Goal: Task Accomplishment & Management: Manage account settings

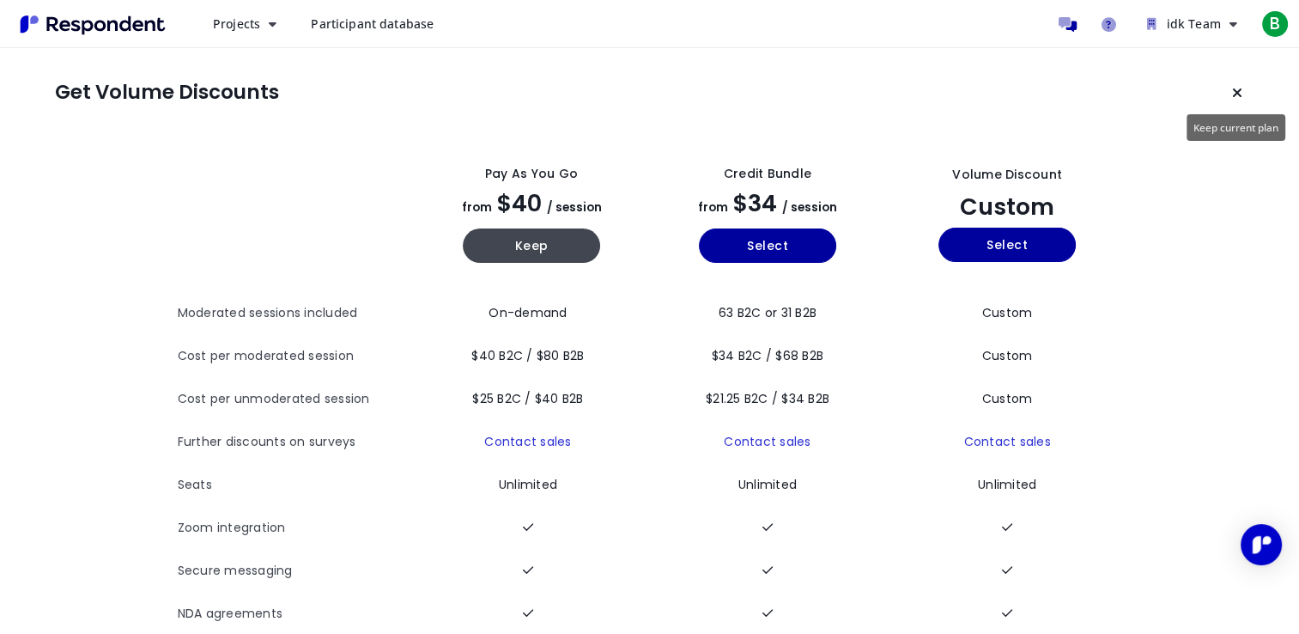
click at [1245, 89] on button "Keep current plan" at bounding box center [1237, 93] width 34 height 34
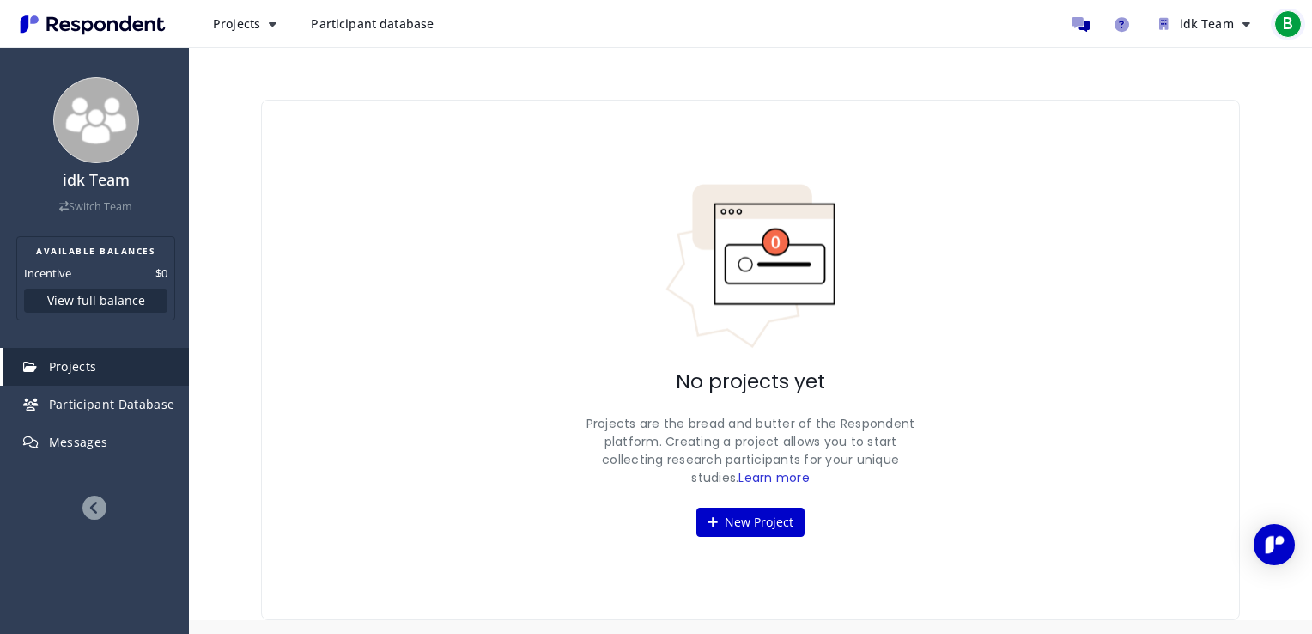
click at [1281, 29] on span "B" at bounding box center [1287, 23] width 27 height 27
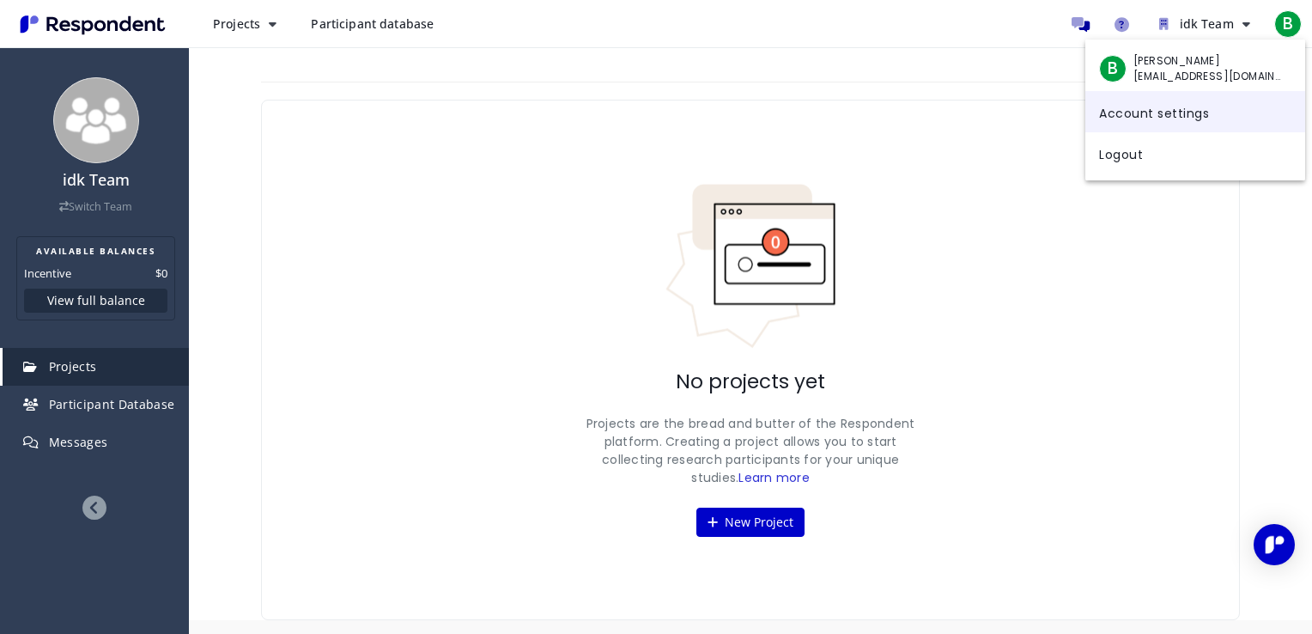
click at [1187, 128] on link "Account settings" at bounding box center [1195, 111] width 220 height 41
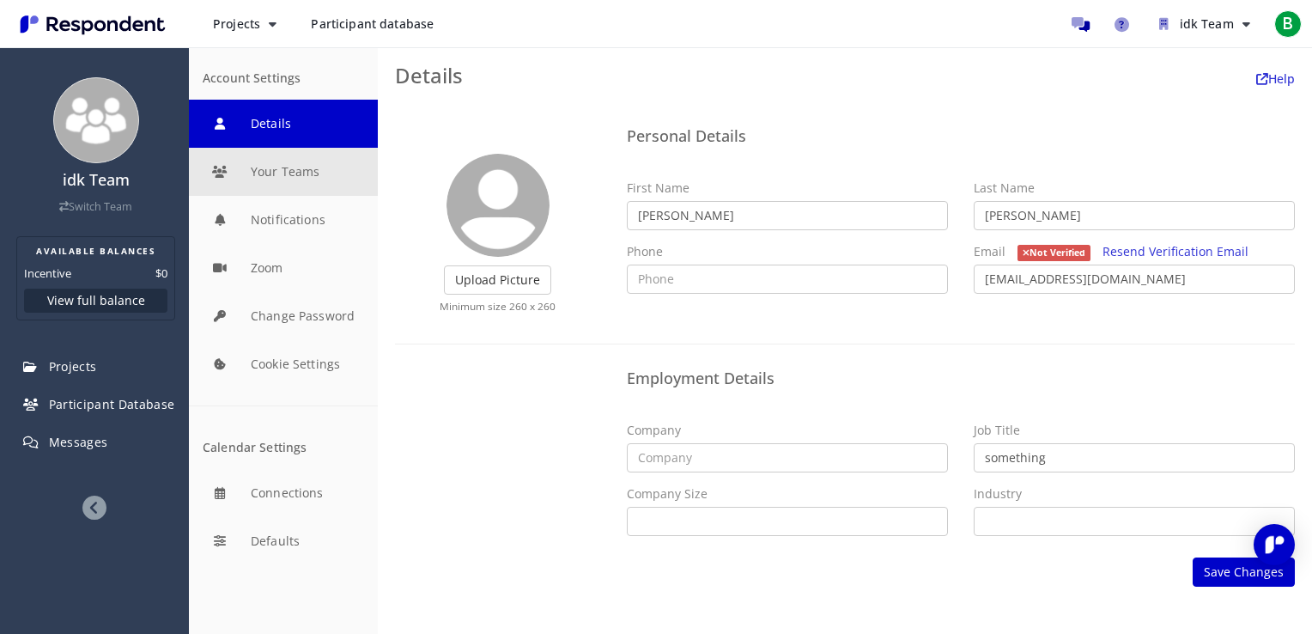
click at [342, 178] on button "Your Teams" at bounding box center [283, 172] width 189 height 48
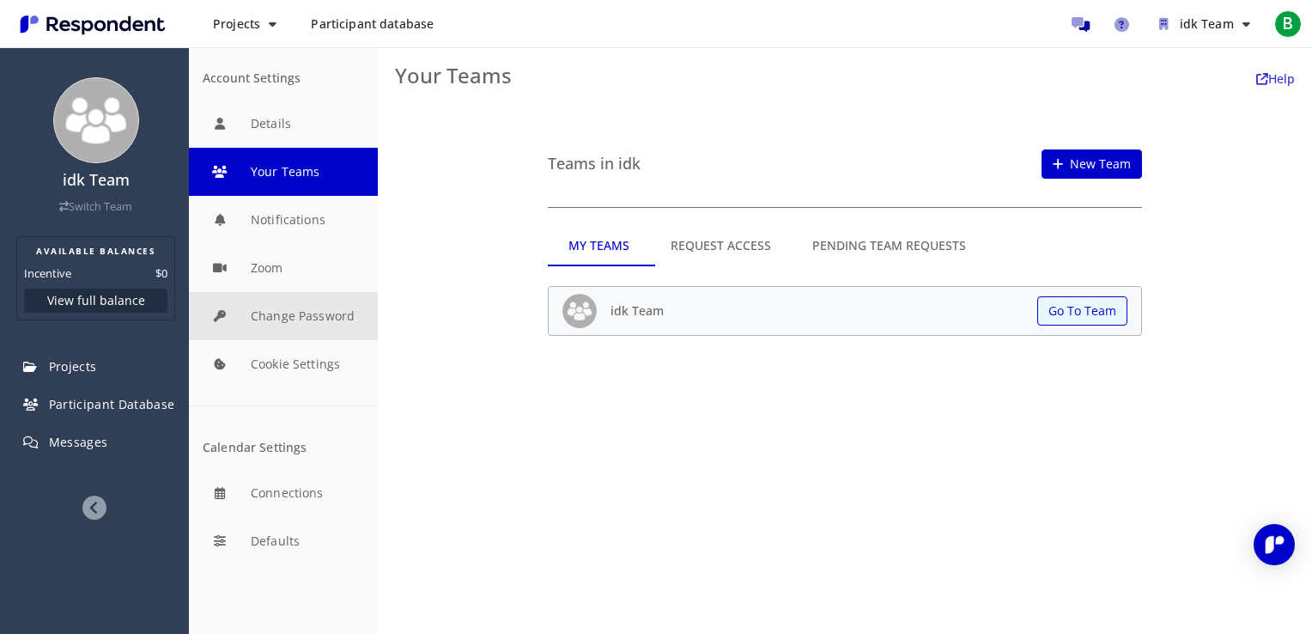
click at [286, 324] on button "Change Password" at bounding box center [283, 316] width 189 height 48
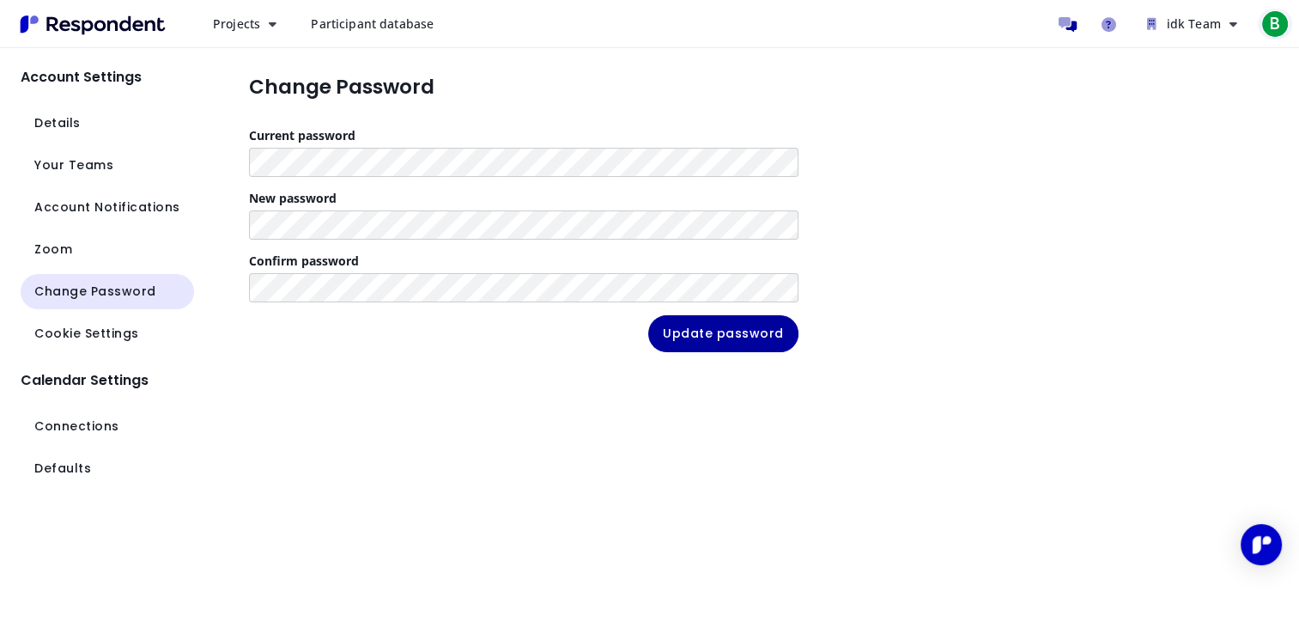
click at [1264, 27] on span "B" at bounding box center [1275, 23] width 27 height 27
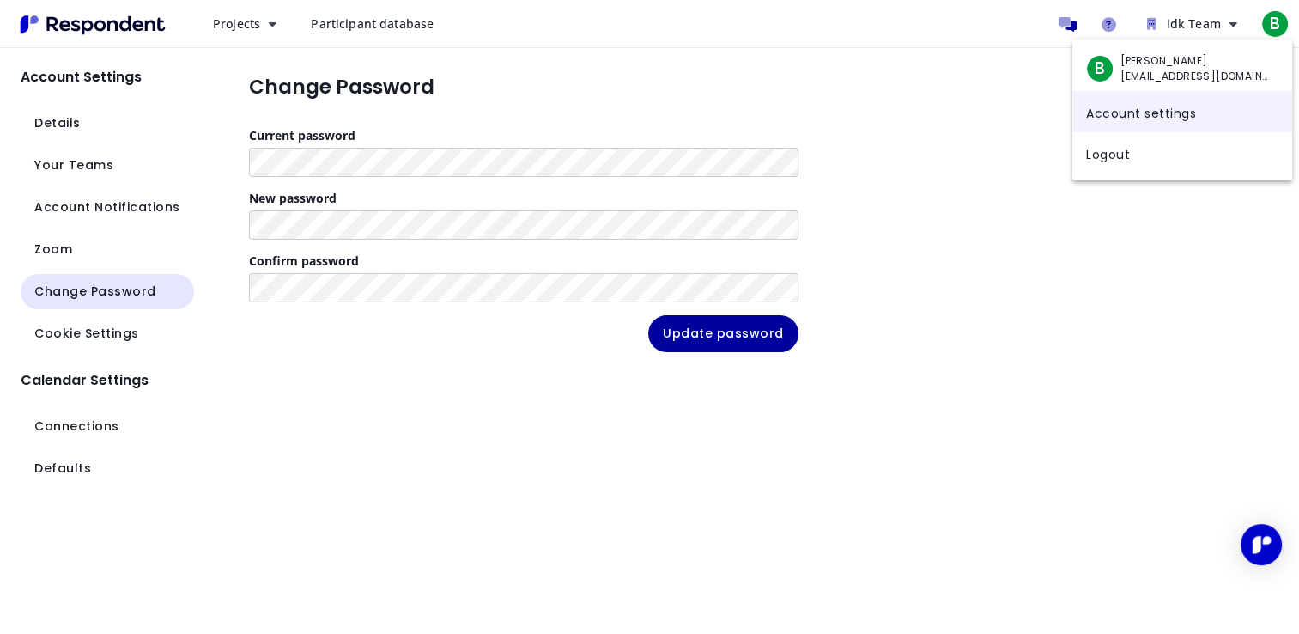
click at [1138, 107] on link "Account settings" at bounding box center [1183, 111] width 220 height 41
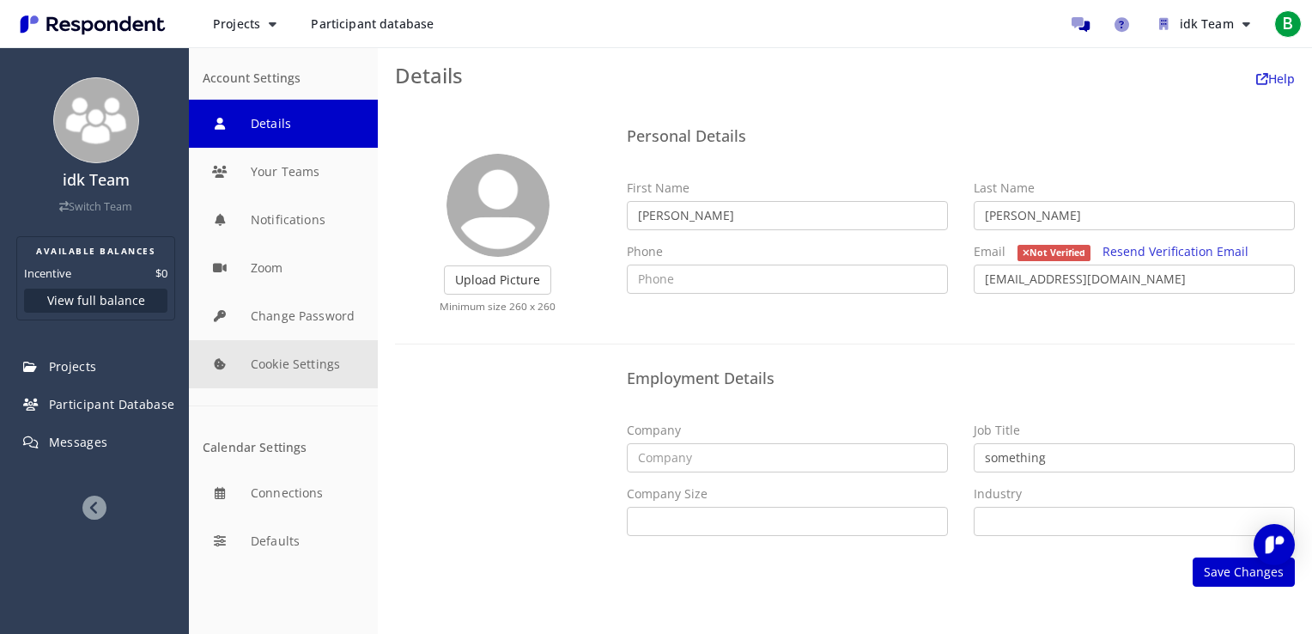
click at [305, 362] on button "Cookie Settings" at bounding box center [283, 364] width 189 height 48
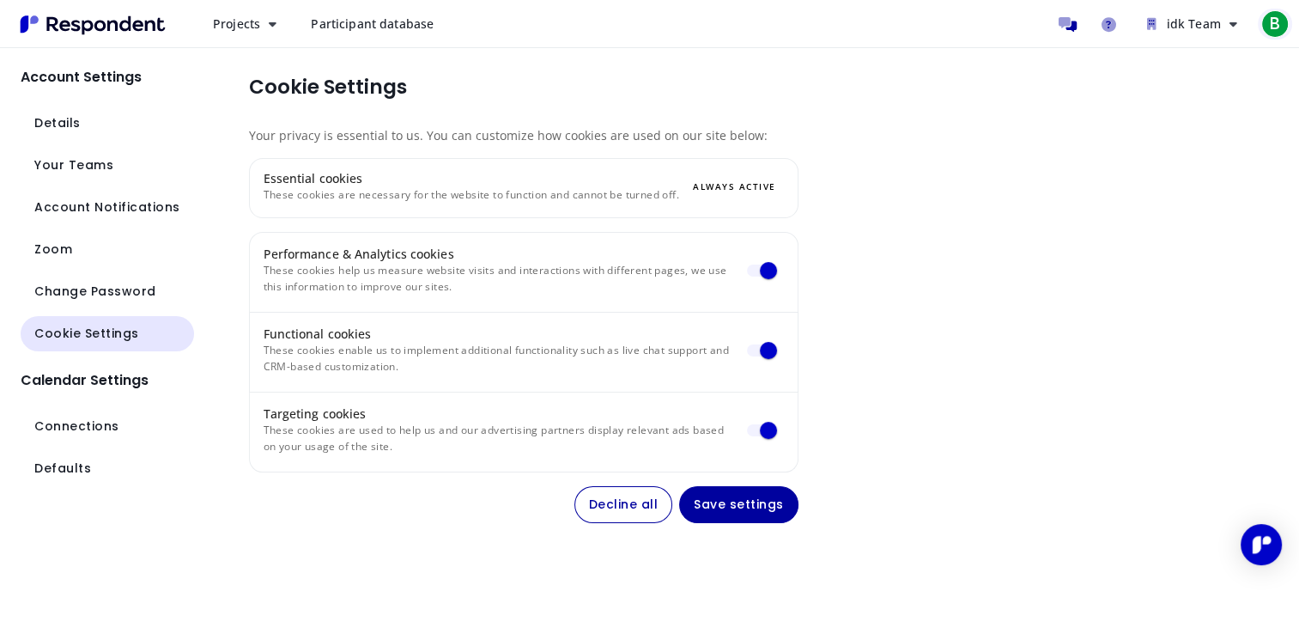
click at [1262, 21] on span "B" at bounding box center [1275, 23] width 27 height 27
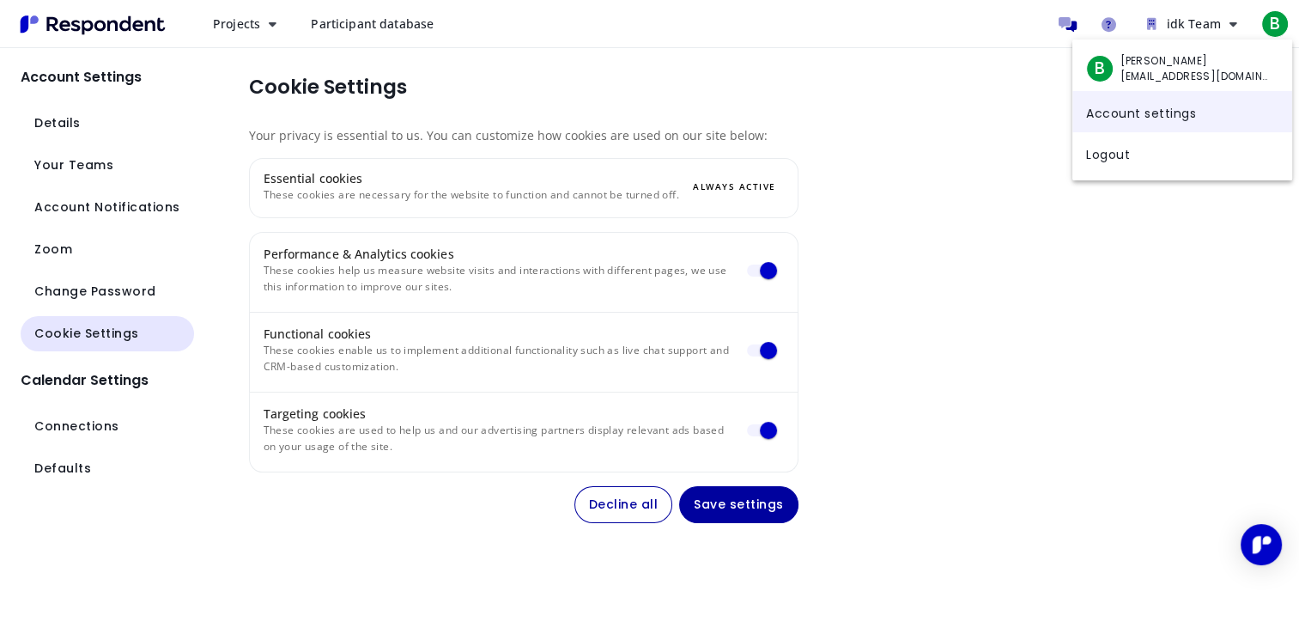
click at [1153, 113] on link "Account settings" at bounding box center [1183, 111] width 220 height 41
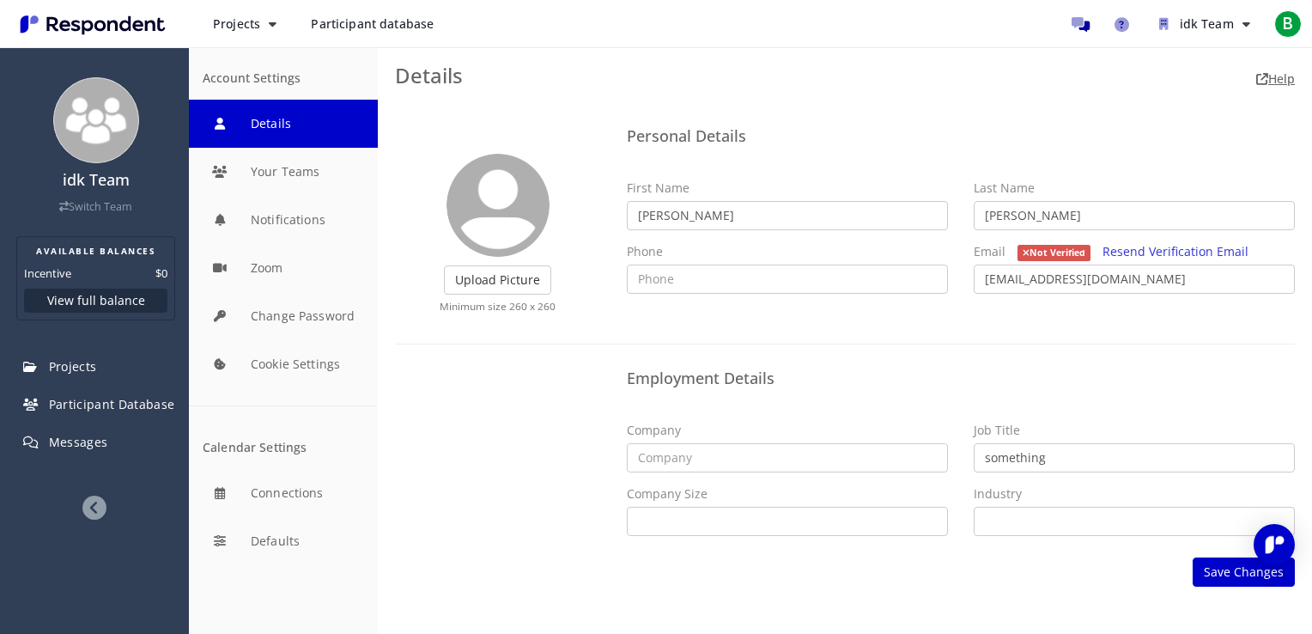
click at [1270, 73] on link "Help" at bounding box center [1275, 78] width 39 height 16
click at [282, 511] on button "Connections" at bounding box center [283, 493] width 189 height 48
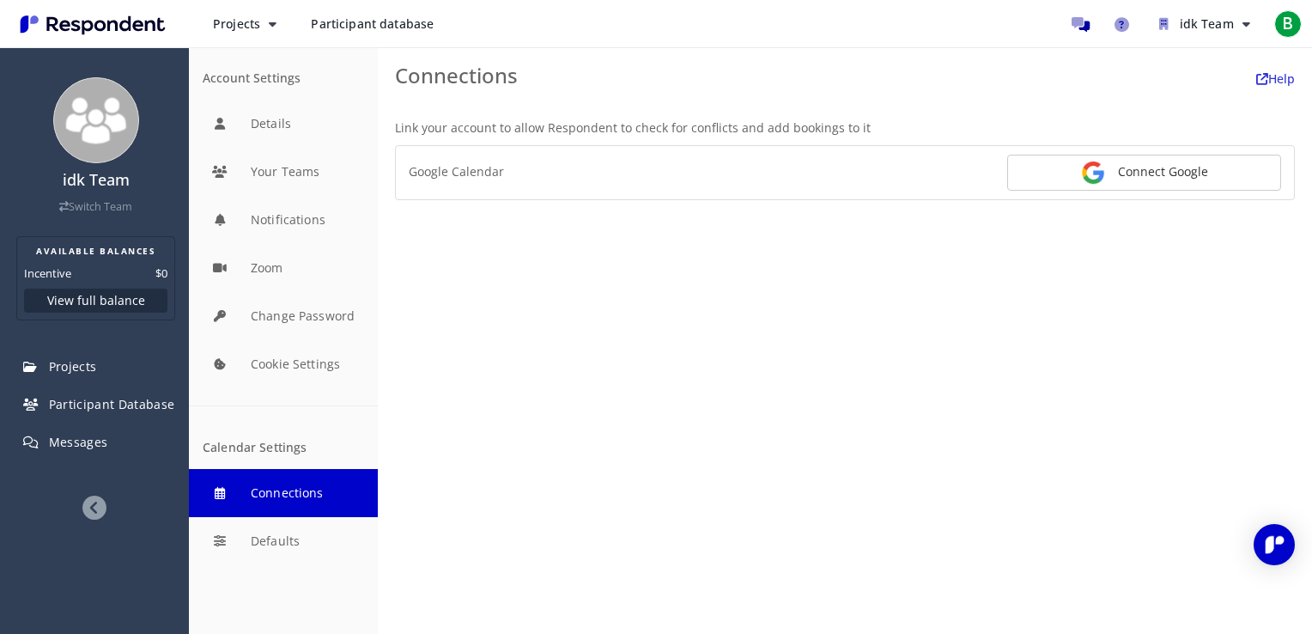
click at [282, 511] on button "Connections" at bounding box center [283, 493] width 189 height 48
click at [298, 125] on button "Details" at bounding box center [283, 124] width 189 height 48
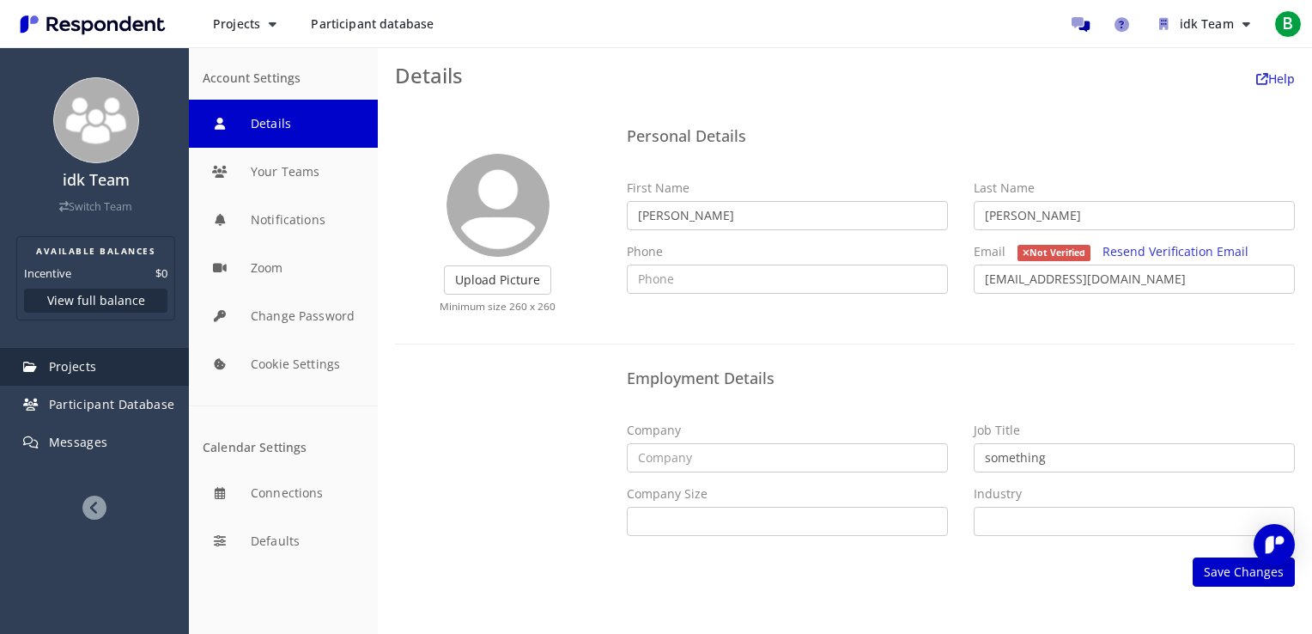
click at [113, 359] on link "Projects" at bounding box center [96, 367] width 186 height 38
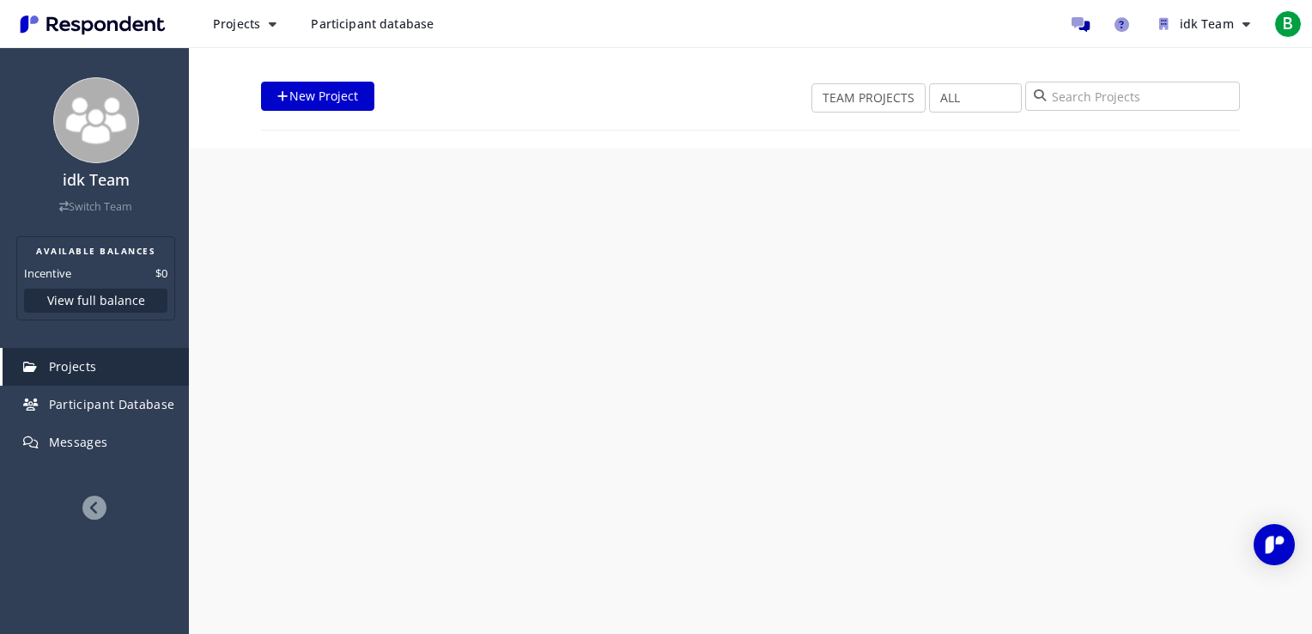
click at [94, 356] on link "Projects" at bounding box center [96, 367] width 186 height 38
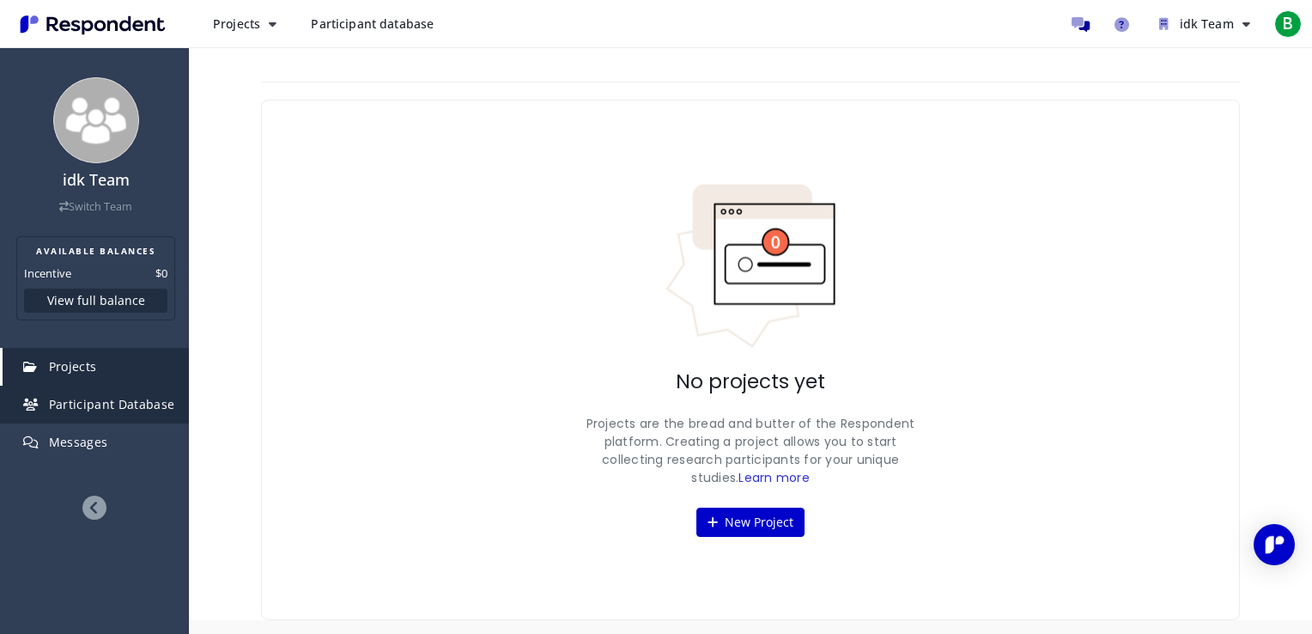
click at [120, 407] on span "Participant Database" at bounding box center [112, 404] width 126 height 16
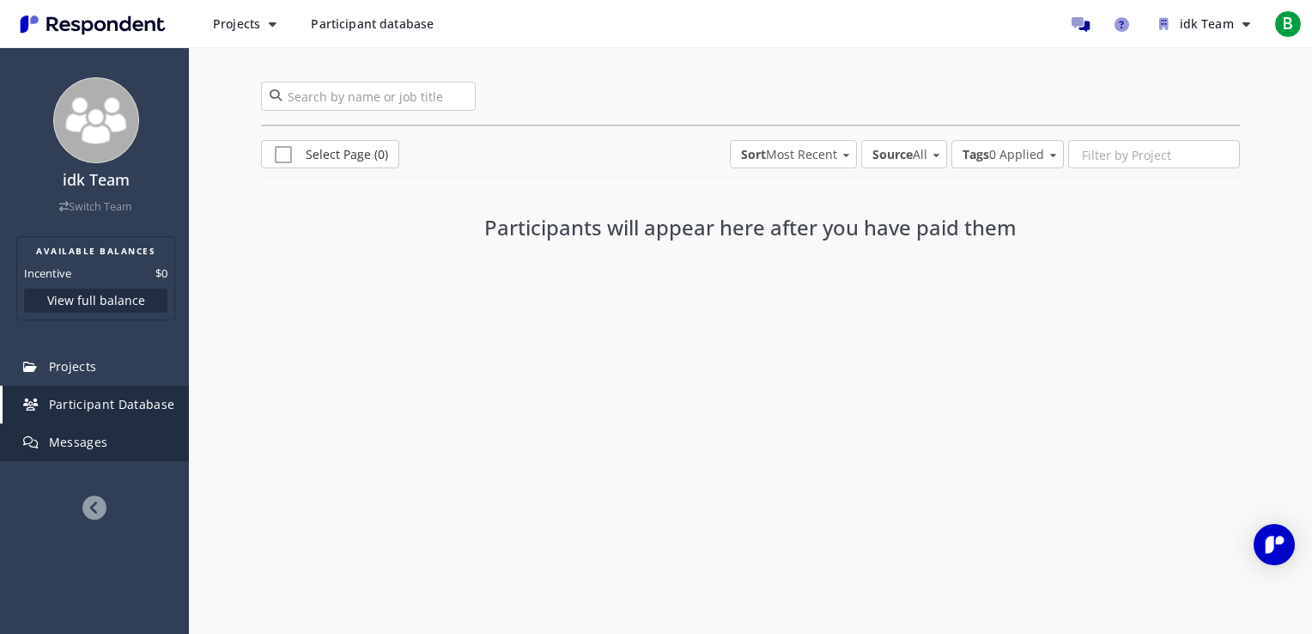
click at [98, 450] on link "Messages" at bounding box center [96, 442] width 186 height 38
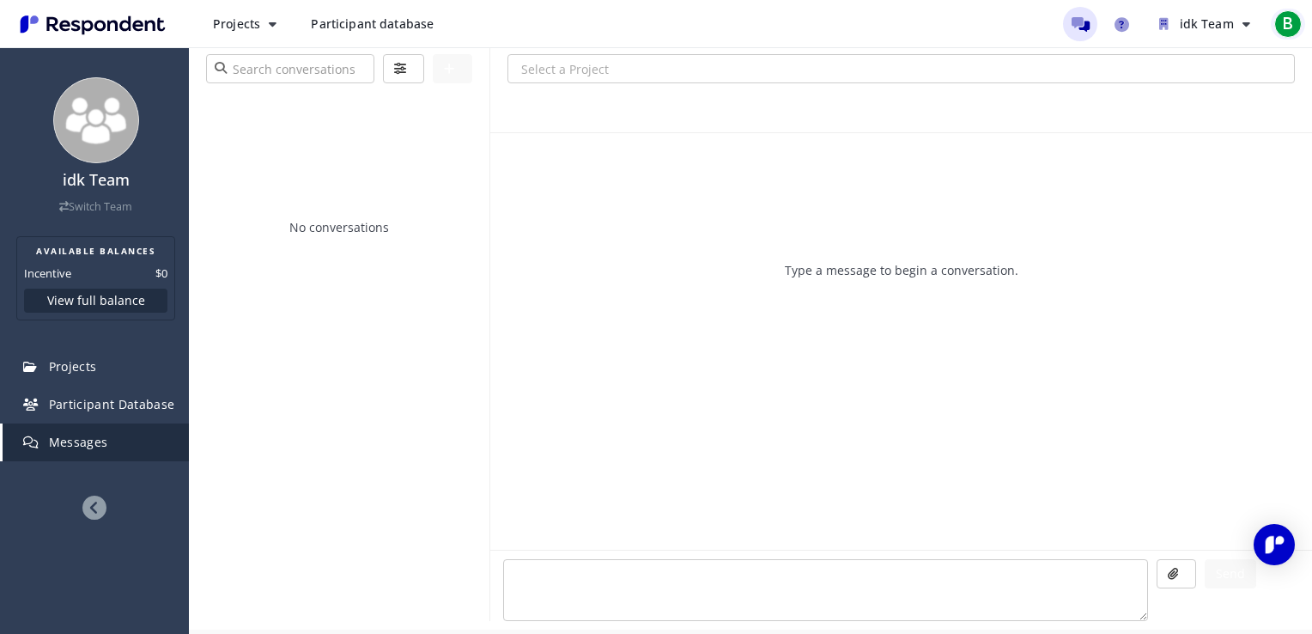
click at [1292, 21] on span "B" at bounding box center [1287, 23] width 27 height 27
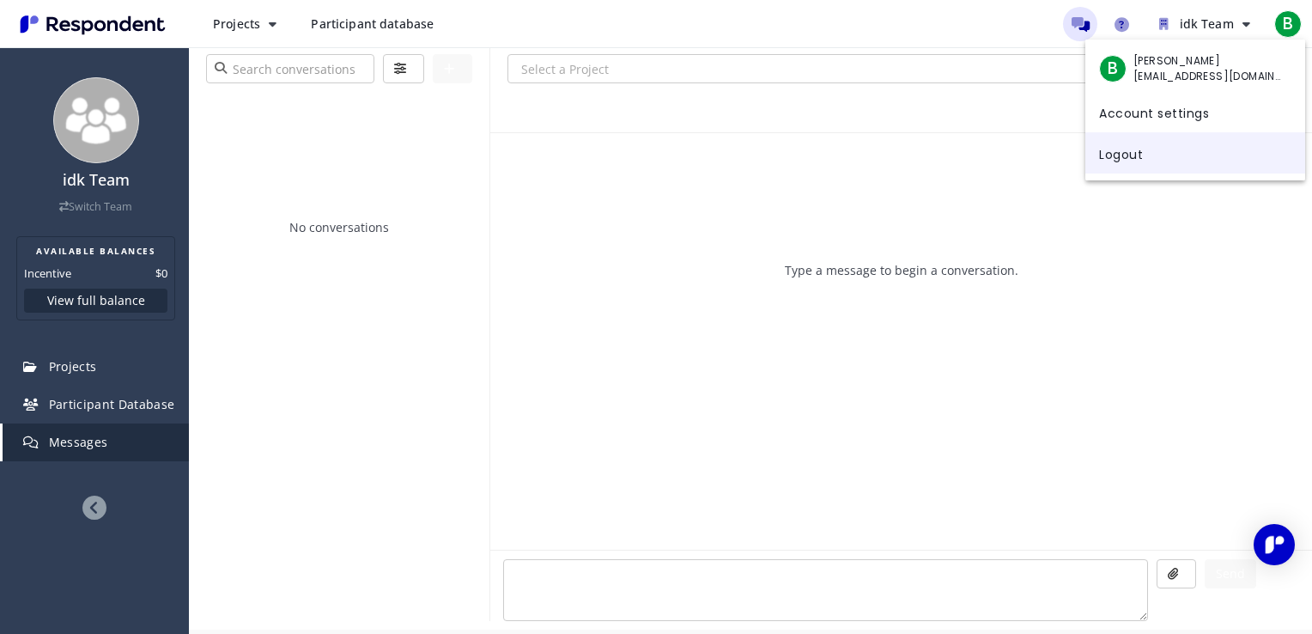
click at [1137, 157] on link "Logout" at bounding box center [1195, 152] width 220 height 41
